Goal: Find specific fact: Find specific fact

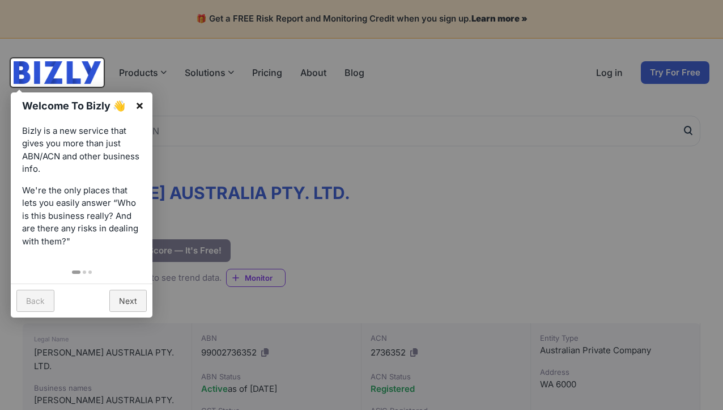
click at [138, 107] on link "×" at bounding box center [140, 105] width 26 height 26
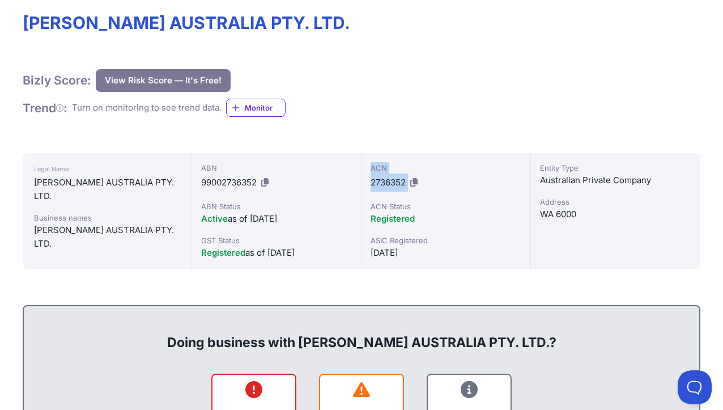
drag, startPoint x: 370, startPoint y: 167, endPoint x: 408, endPoint y: 183, distance: 41.4
click at [408, 183] on div "ACN 2736352 ACN Status Registered ASIC Registered [DATE]" at bounding box center [447, 211] width 170 height 116
click at [413, 185] on icon at bounding box center [413, 182] width 7 height 9
copy div "ACN 2736352"
click at [462, 194] on div "ACN 2736352 ACN Status Registered ASIC Registered [DATE]" at bounding box center [447, 211] width 170 height 116
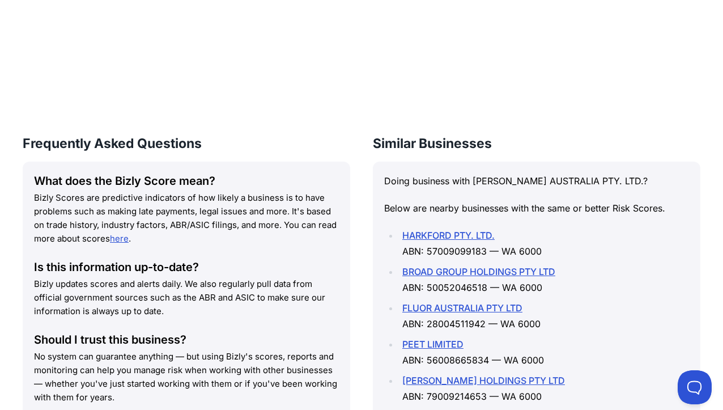
scroll to position [1701, 0]
